Goal: Information Seeking & Learning: Learn about a topic

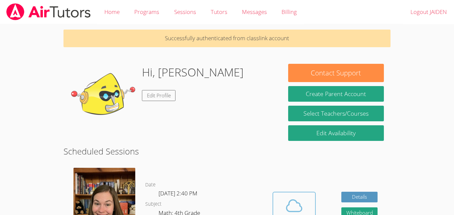
click at [292, 194] on button "Cloud Room" at bounding box center [293, 210] width 43 height 37
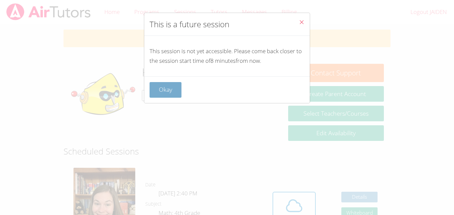
click at [170, 85] on button "Okay" at bounding box center [165, 90] width 32 height 16
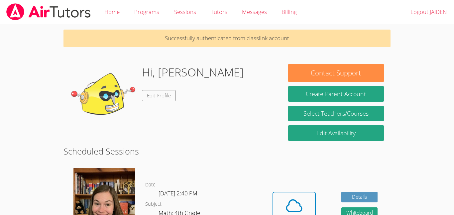
scroll to position [14, 0]
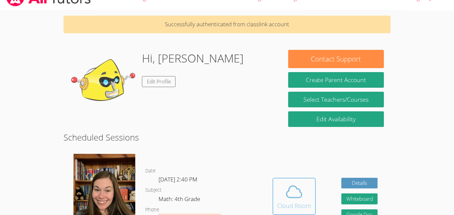
click at [283, 191] on span at bounding box center [294, 191] width 34 height 19
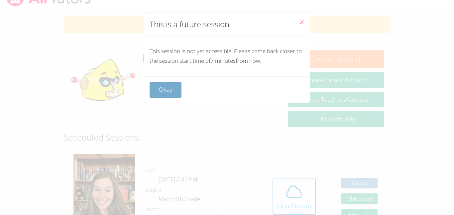
click at [163, 87] on button "Okay" at bounding box center [165, 90] width 32 height 16
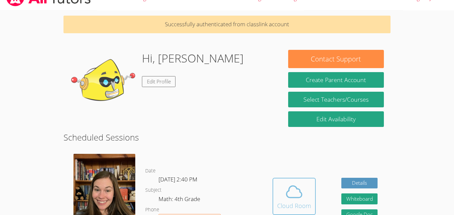
click at [296, 189] on icon at bounding box center [294, 191] width 19 height 19
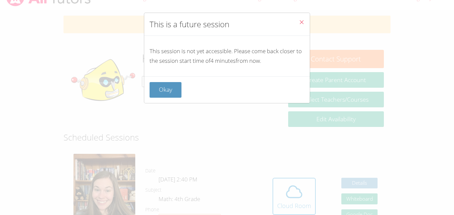
click at [304, 20] on button "Close" at bounding box center [301, 23] width 16 height 20
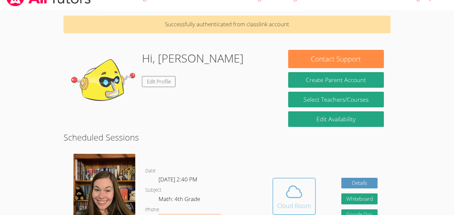
click at [275, 208] on button "Cloud Room" at bounding box center [293, 196] width 43 height 37
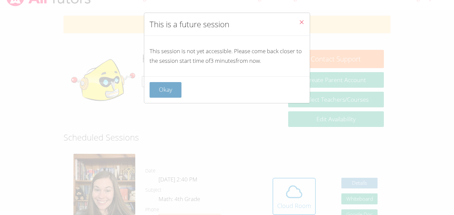
click at [168, 85] on button "Okay" at bounding box center [165, 90] width 32 height 16
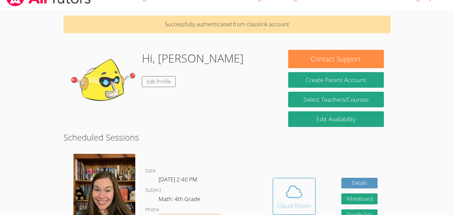
click at [274, 184] on button "Cloud Room" at bounding box center [293, 196] width 43 height 37
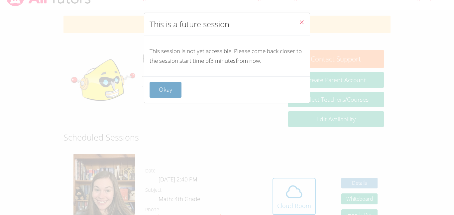
click at [163, 85] on button "Okay" at bounding box center [165, 90] width 32 height 16
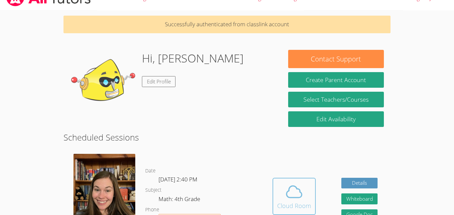
click at [275, 187] on button "Cloud Room" at bounding box center [293, 196] width 43 height 37
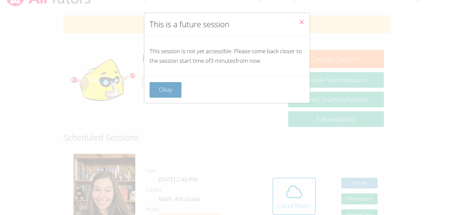
click at [167, 92] on button "Okay" at bounding box center [165, 90] width 32 height 16
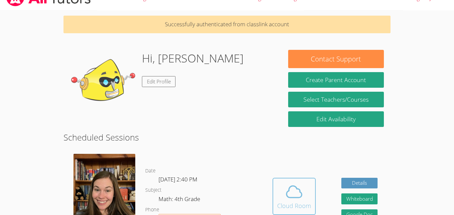
click at [297, 192] on icon at bounding box center [294, 191] width 19 height 19
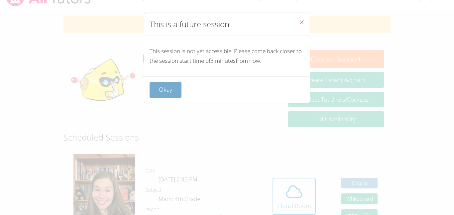
click at [166, 83] on button "Okay" at bounding box center [165, 90] width 32 height 16
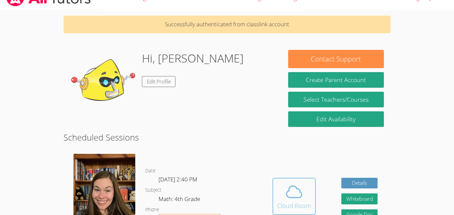
click at [295, 180] on button "Cloud Room" at bounding box center [293, 196] width 43 height 37
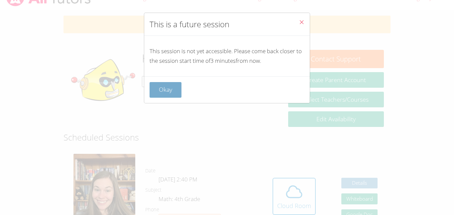
click at [164, 93] on button "Okay" at bounding box center [165, 90] width 32 height 16
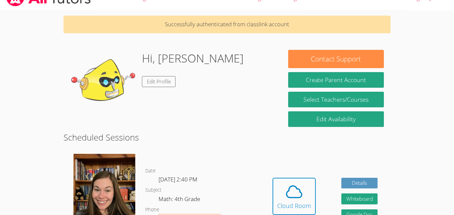
click at [170, 94] on div "Hi, [PERSON_NAME] Edit Profile" at bounding box center [193, 83] width 102 height 66
click at [303, 198] on span at bounding box center [294, 191] width 34 height 19
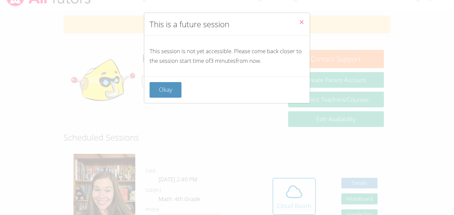
click at [299, 204] on div "This is a future session This session is not yet accessible. Please come back c…" at bounding box center [227, 107] width 454 height 215
click at [203, 124] on div "This is a future session This session is not yet accessible. Please come back c…" at bounding box center [227, 107] width 454 height 215
click at [297, 197] on div "This is a future session This session is not yet accessible. Please come back c…" at bounding box center [227, 107] width 454 height 215
click at [304, 198] on div "This is a future session This session is not yet accessible. Please come back c…" at bounding box center [227, 107] width 454 height 215
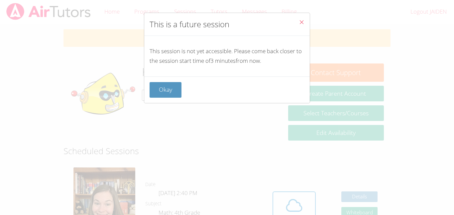
scroll to position [0, 0]
click at [310, 194] on div "This is a future session This session is not yet accessible. Please come back c…" at bounding box center [227, 107] width 454 height 215
click at [162, 90] on button "Okay" at bounding box center [165, 90] width 32 height 16
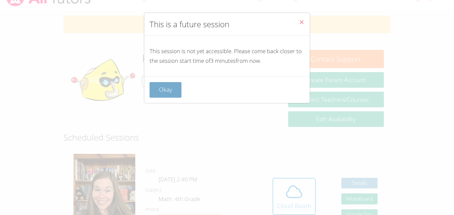
scroll to position [3, 0]
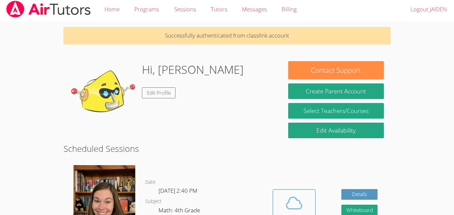
click at [302, 208] on icon at bounding box center [294, 203] width 19 height 19
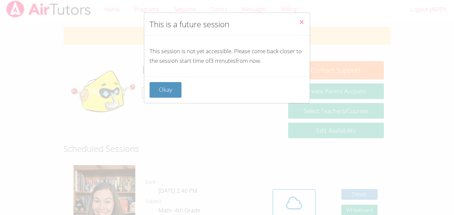
click at [301, 211] on div "This is a future session This session is not yet accessible. Please come back c…" at bounding box center [227, 107] width 454 height 215
click at [296, 212] on div "This is a future session This session is not yet accessible. Please come back c…" at bounding box center [227, 107] width 454 height 215
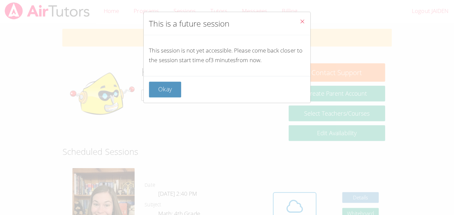
scroll to position [0, 0]
click at [173, 88] on button "Okay" at bounding box center [165, 90] width 32 height 16
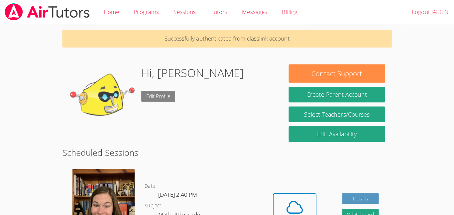
click at [169, 91] on link "Edit Profile" at bounding box center [159, 95] width 34 height 11
click at [299, 205] on icon at bounding box center [293, 206] width 15 height 12
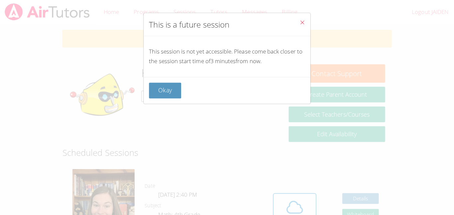
click at [300, 203] on div "This is a future session This session is not yet accessible. Please come back c…" at bounding box center [227, 107] width 454 height 215
click at [300, 207] on div "This is a future session This session is not yet accessible. Please come back c…" at bounding box center [227, 107] width 454 height 215
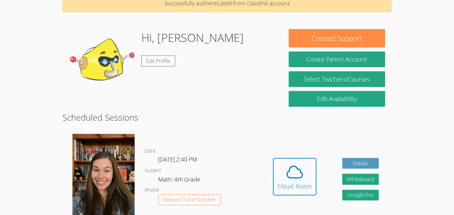
scroll to position [35, 0]
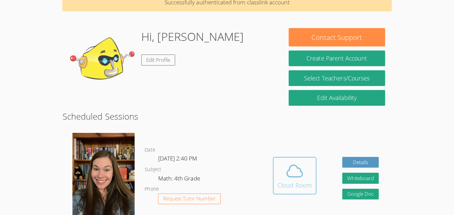
click at [304, 182] on div "Cloud Room" at bounding box center [294, 184] width 34 height 9
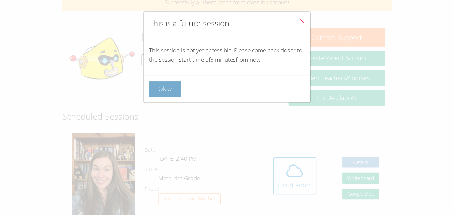
click at [159, 84] on button "Okay" at bounding box center [165, 90] width 32 height 16
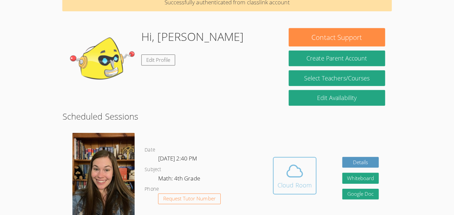
click at [307, 189] on div "Cloud Room" at bounding box center [294, 184] width 34 height 9
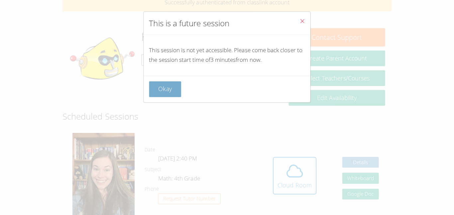
click at [168, 97] on button "Okay" at bounding box center [165, 90] width 32 height 16
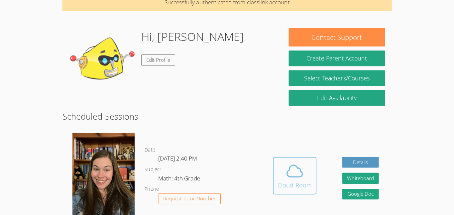
click at [307, 178] on span at bounding box center [294, 171] width 34 height 19
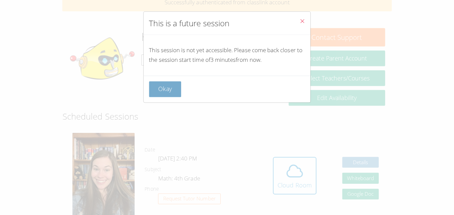
click at [166, 95] on button "Okay" at bounding box center [165, 90] width 32 height 16
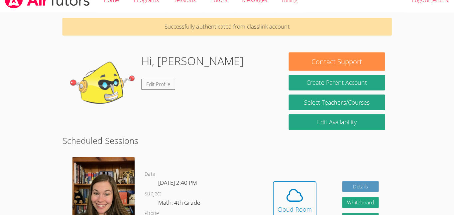
scroll to position [0, 0]
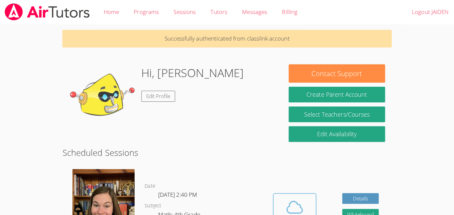
click at [290, 203] on icon at bounding box center [294, 205] width 19 height 19
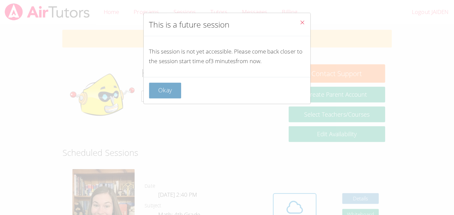
click at [169, 97] on button "Okay" at bounding box center [165, 90] width 32 height 16
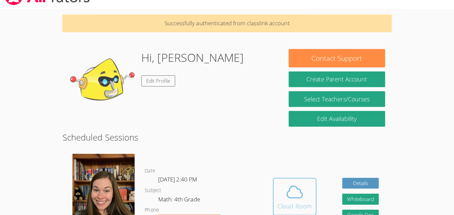
click at [298, 200] on icon at bounding box center [294, 191] width 19 height 19
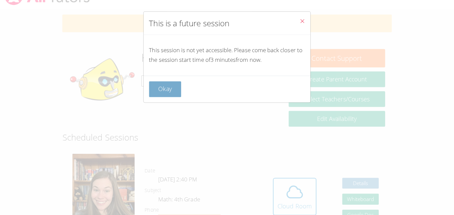
click at [159, 95] on button "Okay" at bounding box center [165, 90] width 32 height 16
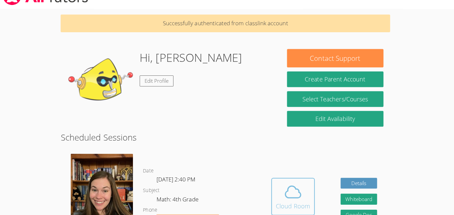
click at [297, 196] on icon at bounding box center [294, 191] width 19 height 19
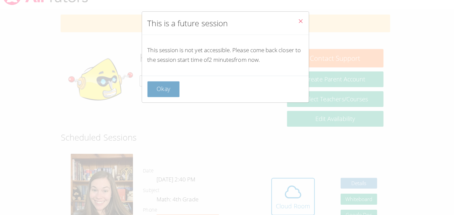
click at [164, 96] on button "Okay" at bounding box center [165, 90] width 32 height 16
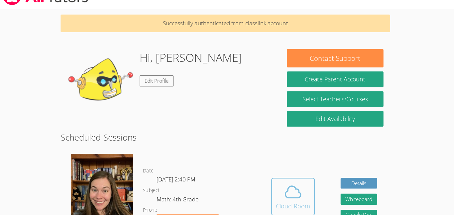
click at [297, 195] on icon at bounding box center [294, 191] width 19 height 19
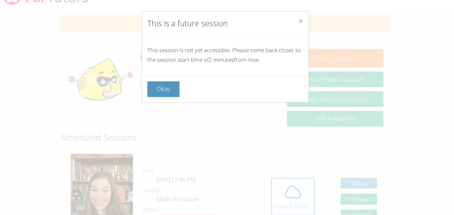
click at [41, 108] on div "This is a future session This session is not yet accessible. Please come back c…" at bounding box center [227, 107] width 454 height 215
click at [299, 16] on button "Close" at bounding box center [301, 23] width 16 height 20
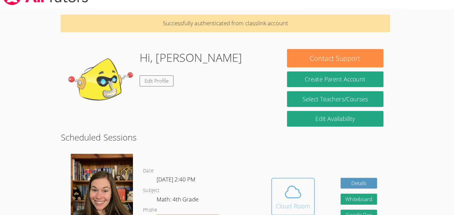
click at [301, 200] on icon at bounding box center [294, 191] width 19 height 19
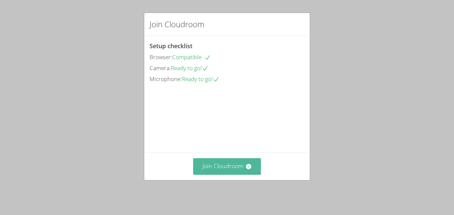
click at [225, 172] on button "Join Cloudroom" at bounding box center [227, 166] width 68 height 16
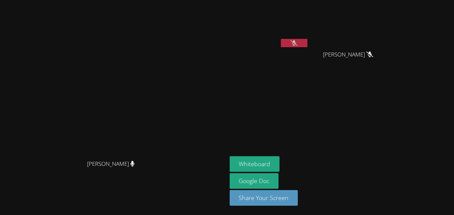
click at [308, 37] on video at bounding box center [268, 25] width 79 height 44
click at [297, 45] on icon at bounding box center [293, 43] width 7 height 6
click at [281, 39] on button at bounding box center [294, 43] width 27 height 8
click at [308, 38] on video at bounding box center [268, 25] width 79 height 44
click at [308, 34] on video at bounding box center [268, 25] width 79 height 44
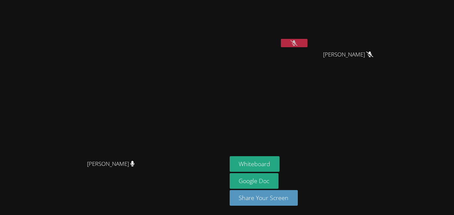
click at [308, 35] on video at bounding box center [268, 25] width 79 height 44
click at [307, 40] on button at bounding box center [294, 43] width 27 height 8
click at [281, 39] on button at bounding box center [294, 43] width 27 height 8
click at [297, 45] on icon at bounding box center [293, 43] width 7 height 6
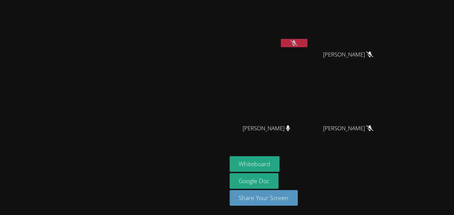
click at [307, 46] on button at bounding box center [294, 43] width 27 height 8
click at [308, 34] on video at bounding box center [268, 25] width 79 height 44
click at [297, 43] on icon at bounding box center [293, 43] width 7 height 6
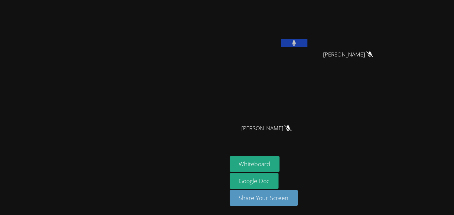
click at [296, 43] on icon at bounding box center [294, 43] width 4 height 6
click at [297, 43] on icon at bounding box center [293, 43] width 7 height 6
click at [296, 43] on icon at bounding box center [294, 43] width 4 height 6
click at [297, 43] on icon at bounding box center [293, 43] width 7 height 6
click at [307, 46] on button at bounding box center [294, 43] width 27 height 8
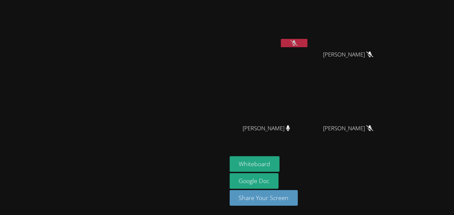
click at [307, 46] on button at bounding box center [294, 43] width 27 height 8
click at [281, 39] on button at bounding box center [294, 43] width 27 height 8
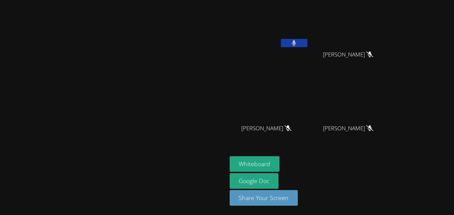
click at [281, 39] on button at bounding box center [294, 43] width 27 height 8
click at [307, 46] on button at bounding box center [294, 43] width 27 height 8
click at [163, 84] on video at bounding box center [113, 94] width 100 height 125
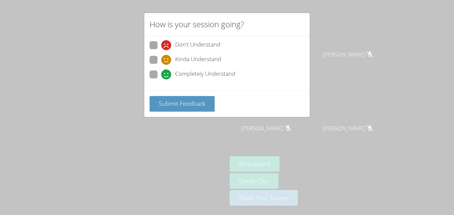
click at [184, 75] on span "Completely Understand" at bounding box center [205, 74] width 60 height 10
click at [167, 75] on input "Completely Understand" at bounding box center [164, 73] width 6 height 6
radio input "true"
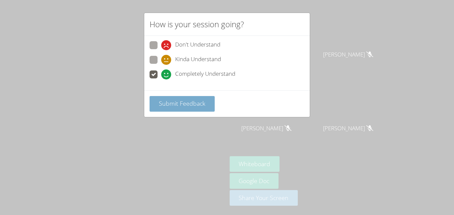
click at [187, 98] on button "Submit Feedback" at bounding box center [181, 104] width 65 height 16
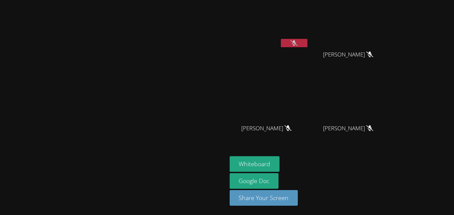
click at [297, 40] on icon at bounding box center [293, 43] width 7 height 6
click at [296, 40] on icon at bounding box center [294, 43] width 4 height 6
click at [280, 158] on button "Whiteboard" at bounding box center [254, 164] width 50 height 16
click at [280, 167] on button "Whiteboard" at bounding box center [254, 164] width 50 height 16
click at [307, 46] on button at bounding box center [294, 43] width 27 height 8
